Goal: Task Accomplishment & Management: Manage account settings

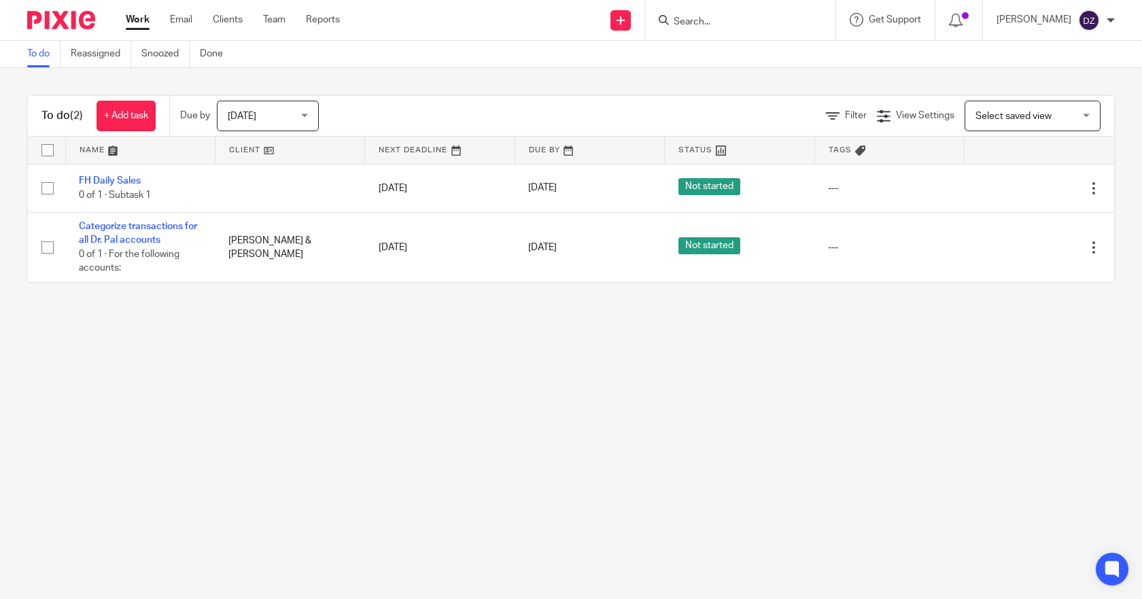
click at [139, 17] on link "Work" at bounding box center [138, 20] width 24 height 14
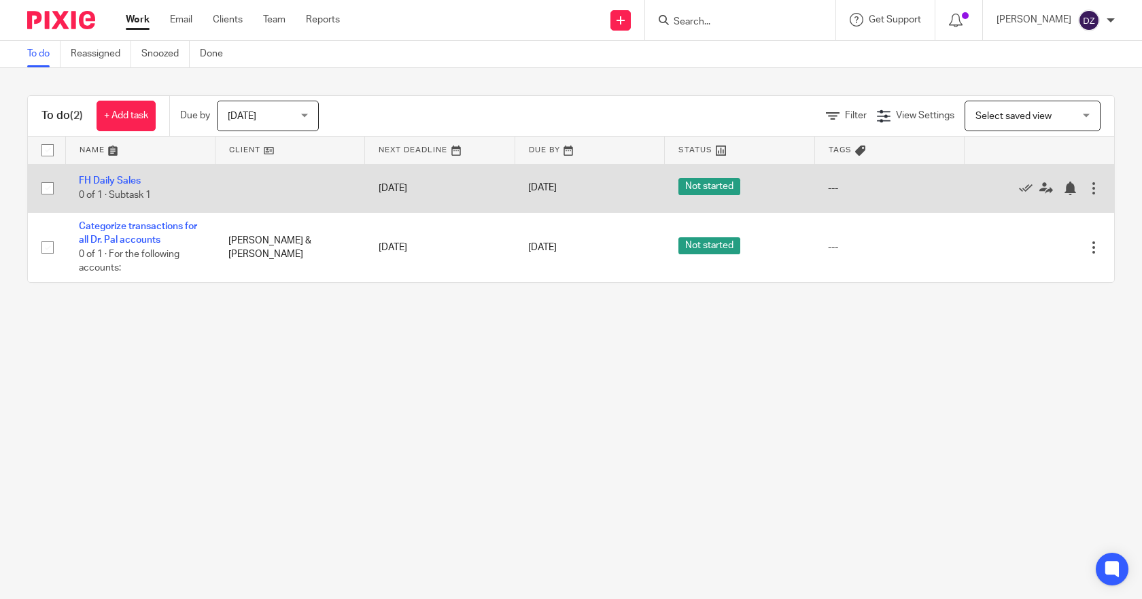
click at [1087, 186] on div at bounding box center [1094, 189] width 14 height 14
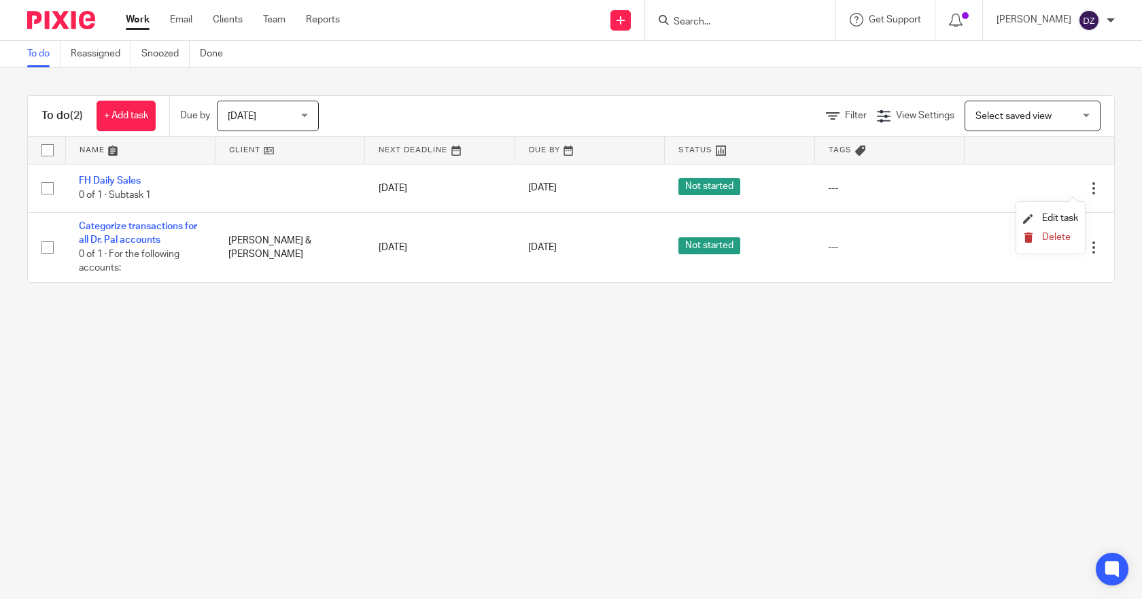
click at [1065, 237] on span "Delete" at bounding box center [1056, 238] width 29 height 10
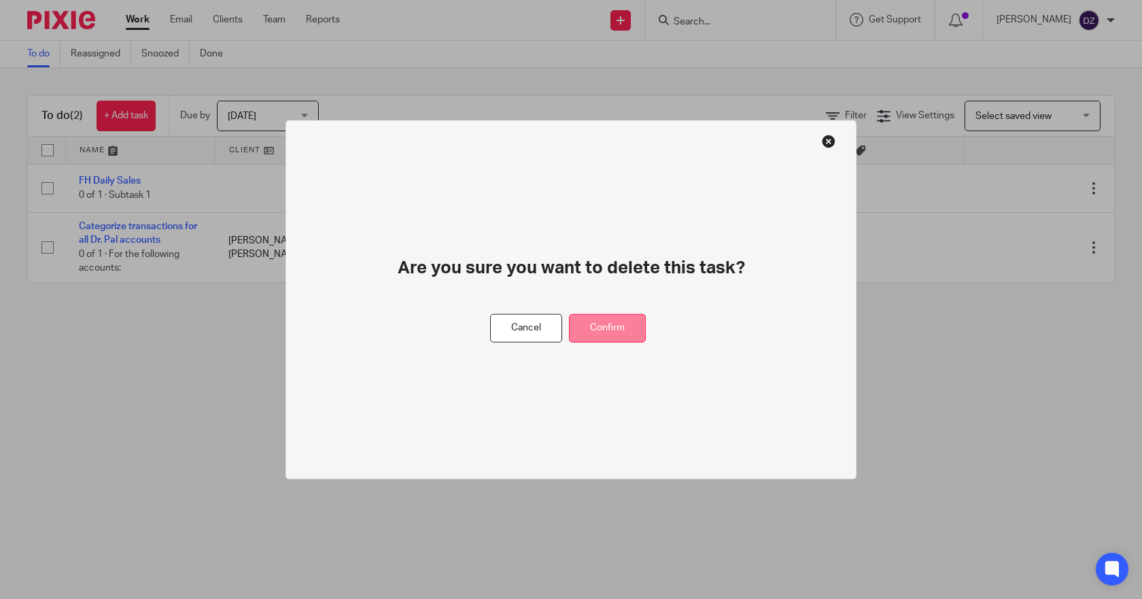
click at [611, 323] on button "Confirm" at bounding box center [607, 327] width 77 height 29
